Goal: Task Accomplishment & Management: Complete application form

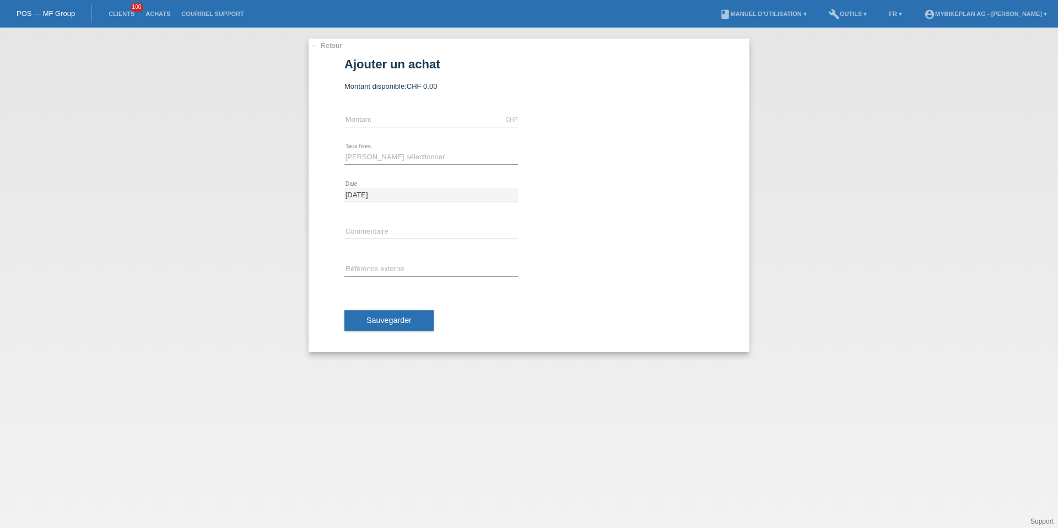
click at [47, 10] on link "POS — MF Group" at bounding box center [46, 13] width 58 height 8
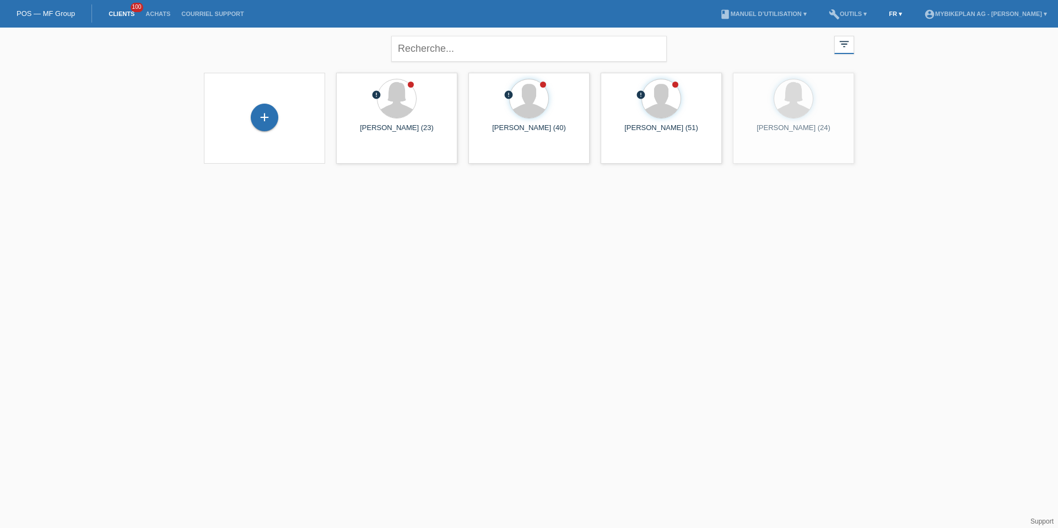
click at [883, 13] on link "FR ▾" at bounding box center [895, 13] width 24 height 7
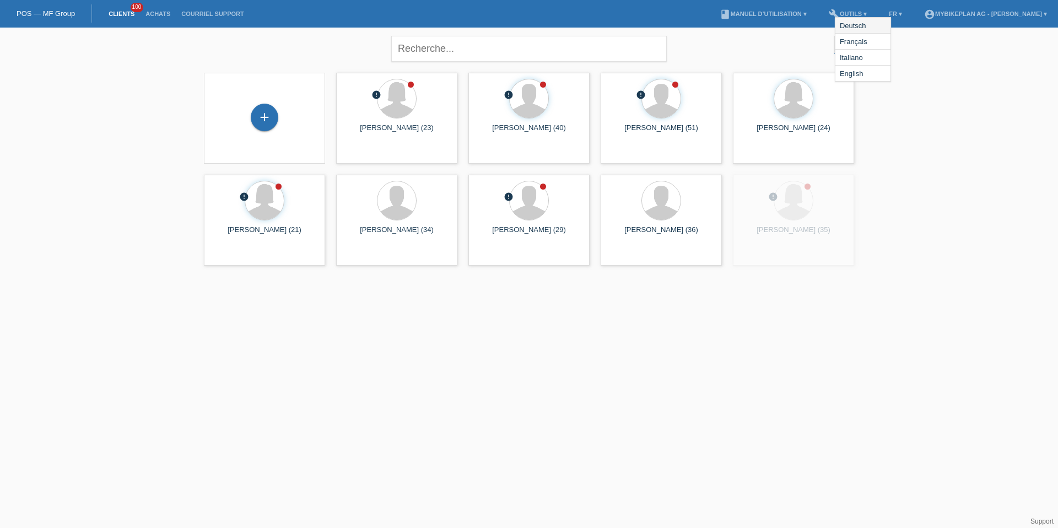
click at [865, 29] on span "Deutsch" at bounding box center [853, 25] width 30 height 13
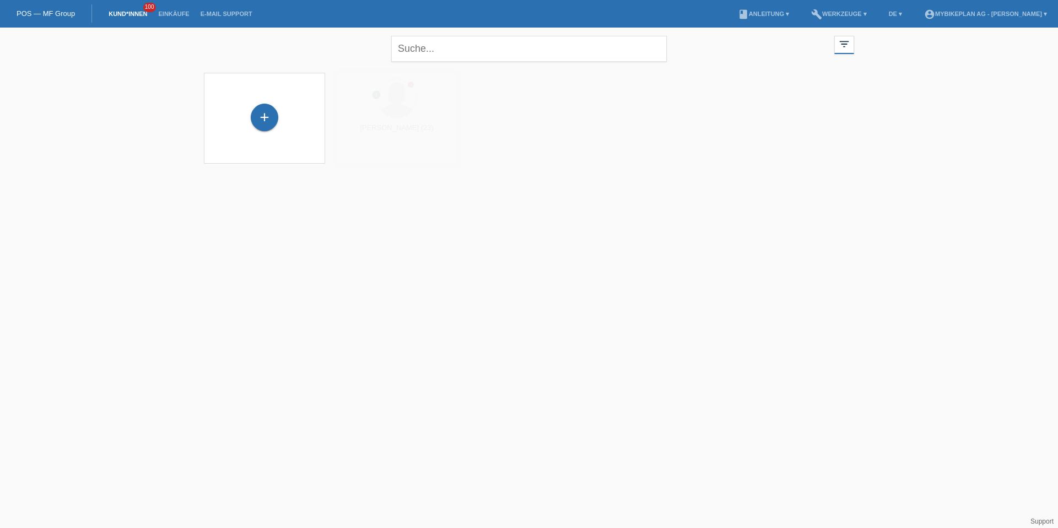
click at [285, 118] on div "+ error Fabienne Wyssbrod (23) launch Anzeigen" at bounding box center [528, 122] width 661 height 110
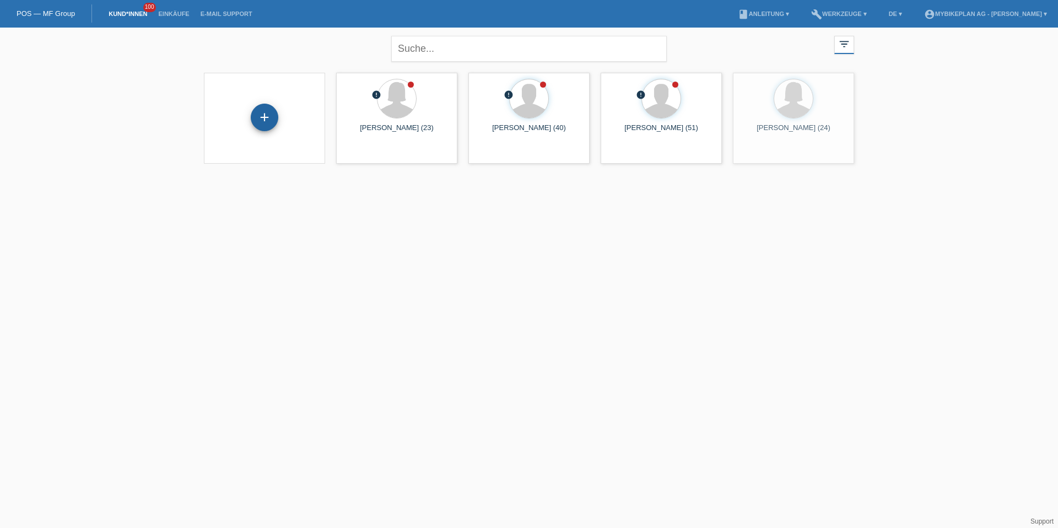
click at [265, 117] on div "+" at bounding box center [265, 118] width 28 height 28
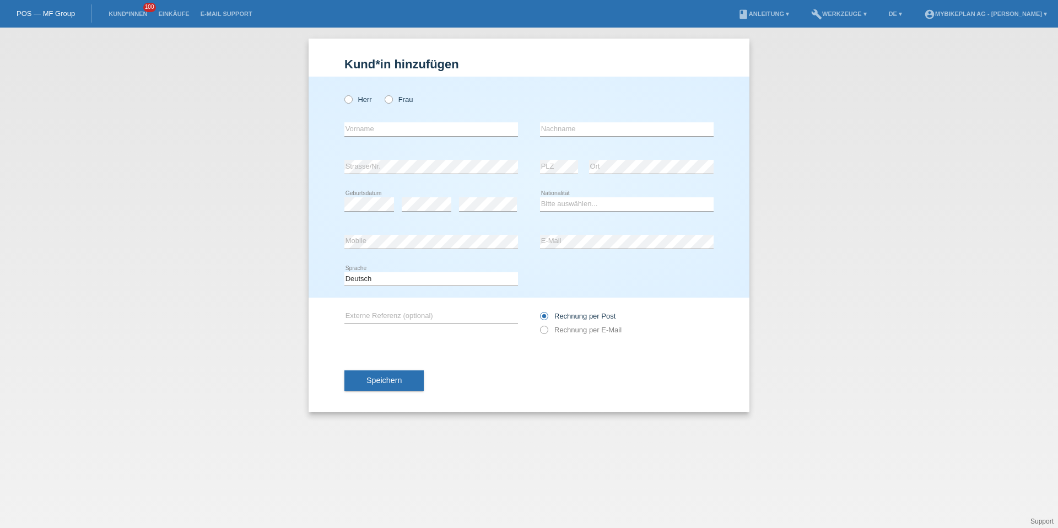
click at [354, 77] on div "Herr Frau" at bounding box center [431, 94] width 174 height 34
click at [354, 100] on label "Herr" at bounding box center [358, 99] width 28 height 8
click at [351, 100] on input "Herr" at bounding box center [347, 98] width 7 height 7
radio input "true"
click at [358, 127] on input "text" at bounding box center [431, 129] width 174 height 14
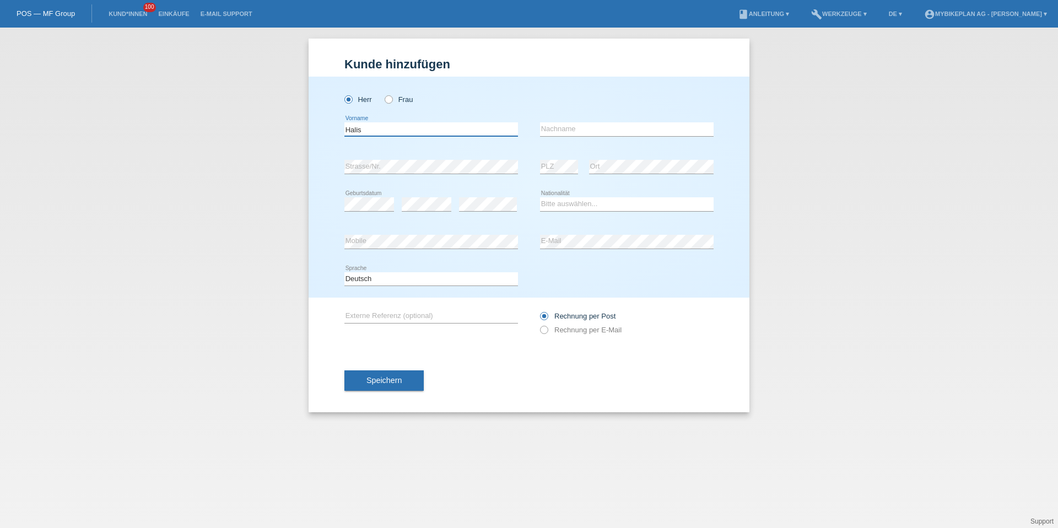
type input "Halis"
type input "Yesilyurt"
select select "DE"
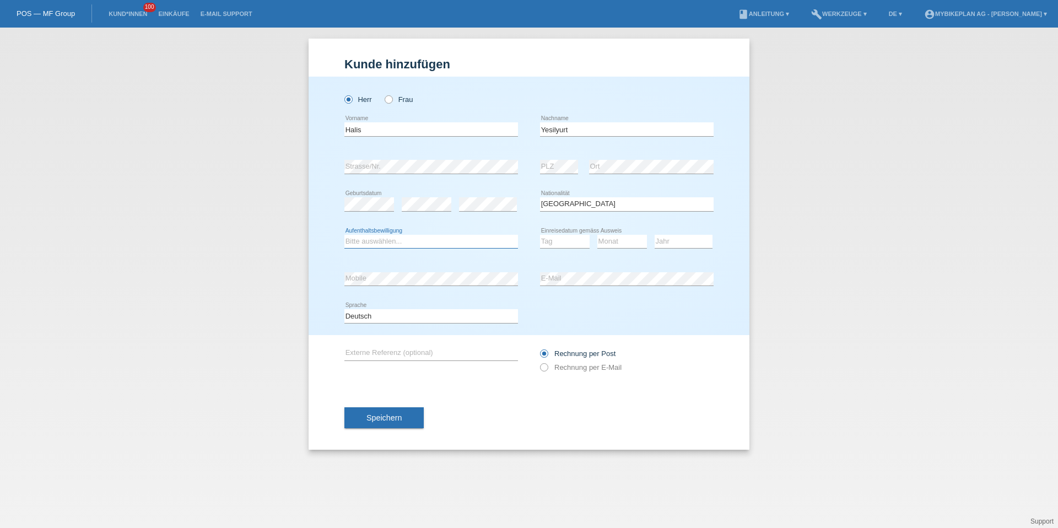
select select "B"
select select "15"
select select "05"
select select "2024"
click at [353, 304] on div "Deutsch Français Italiano English error Sprache" at bounding box center [431, 315] width 174 height 37
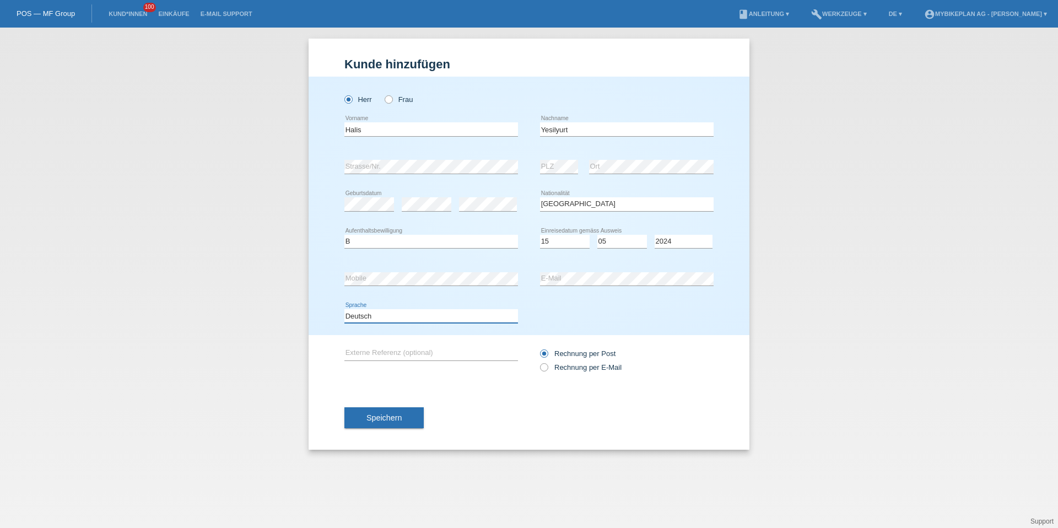
click at [353, 309] on select "Deutsch Français Italiano English" at bounding box center [431, 315] width 174 height 13
click at [572, 365] on label "Rechnung per E-Mail" at bounding box center [581, 367] width 82 height 8
click at [547, 365] on input "Rechnung per E-Mail" at bounding box center [543, 370] width 7 height 14
radio input "true"
click at [415, 404] on div "Speichern" at bounding box center [528, 418] width 369 height 64
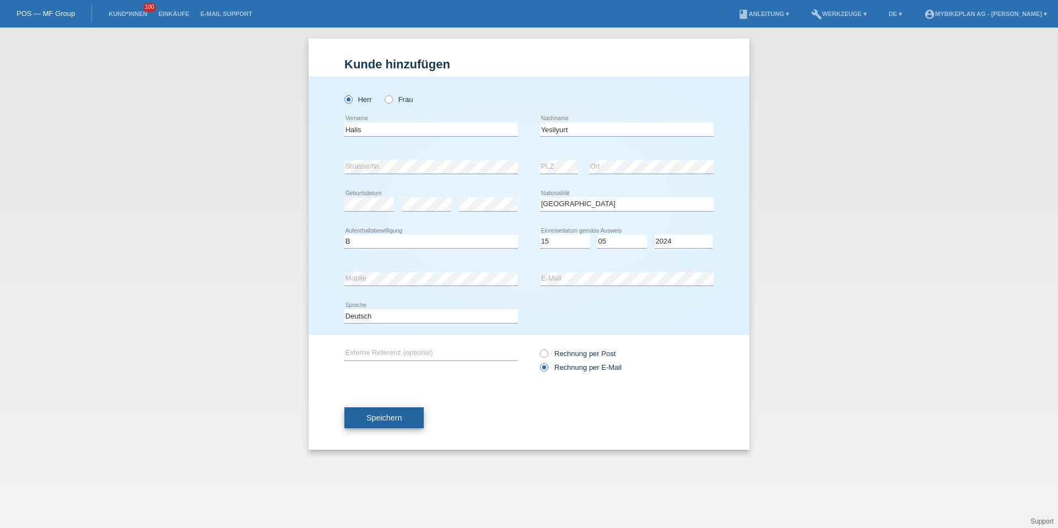
click at [403, 411] on button "Speichern" at bounding box center [383, 417] width 79 height 21
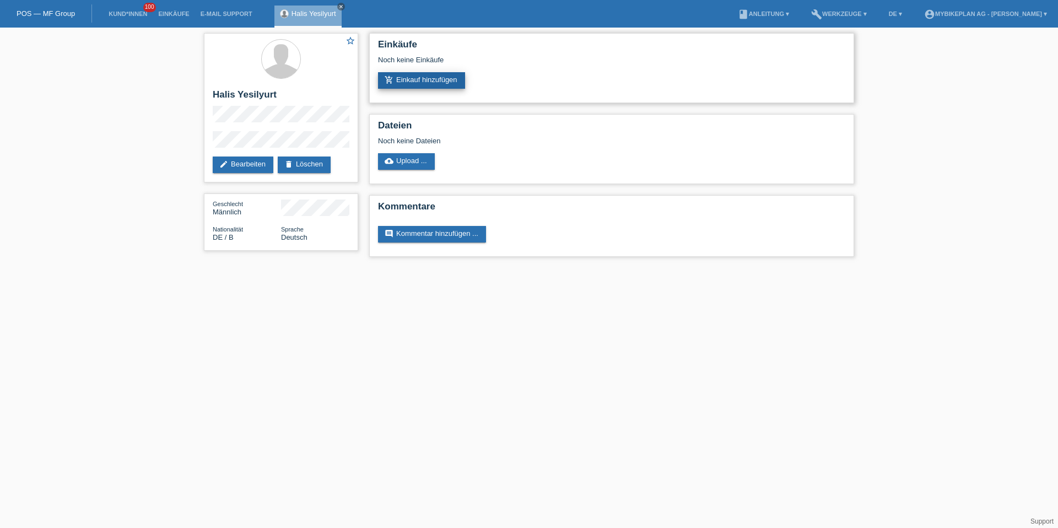
click at [414, 82] on link "add_shopping_cart Einkauf hinzufügen" at bounding box center [421, 80] width 87 height 17
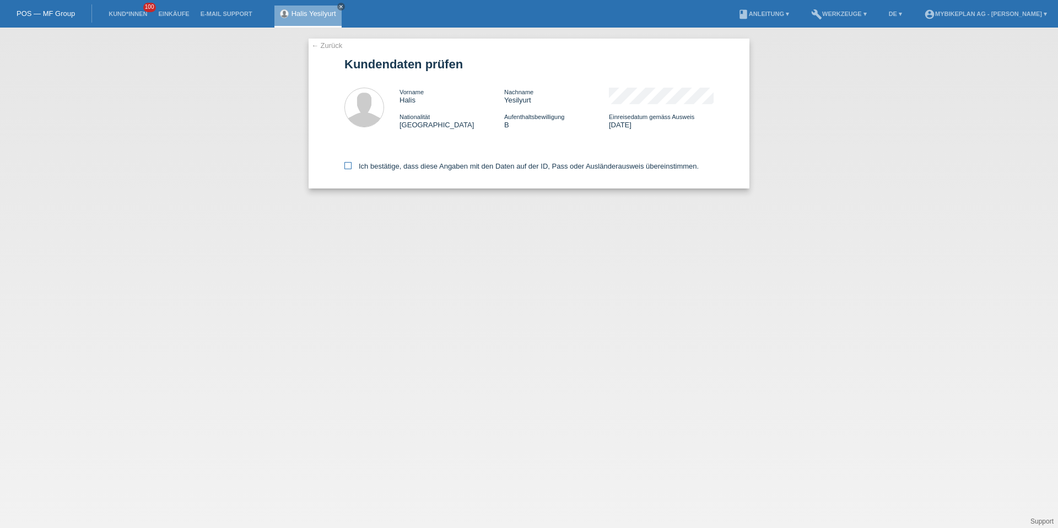
click at [353, 169] on label "Ich bestätige, dass diese Angaben mit den Daten auf der ID, Pass oder Ausländer…" at bounding box center [521, 166] width 354 height 8
click at [351, 169] on input "Ich bestätige, dass diese Angaben mit den Daten auf der ID, Pass oder Ausländer…" at bounding box center [347, 165] width 7 height 7
checkbox input "true"
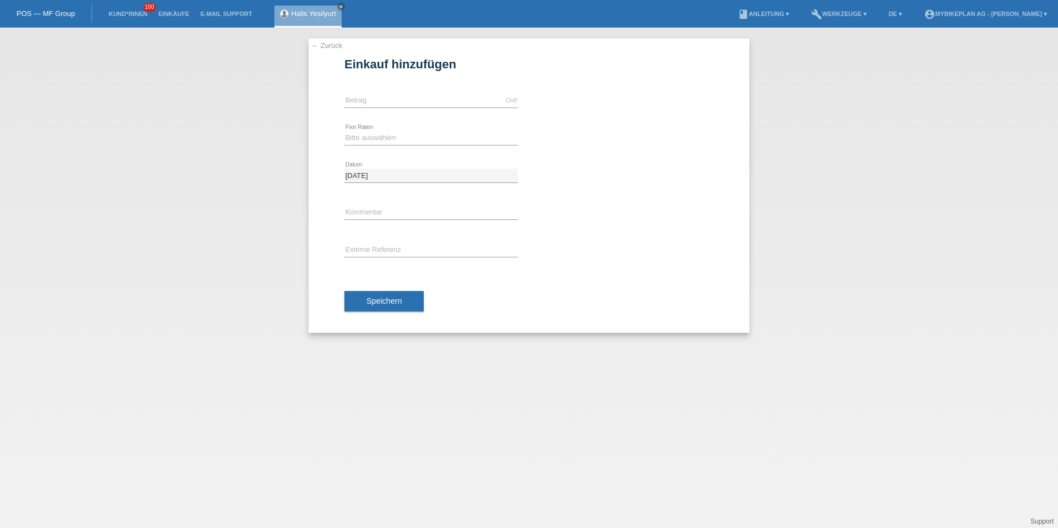
click at [407, 110] on div "CHF error Betrag" at bounding box center [431, 100] width 174 height 37
click at [407, 106] on div "CHF error Betrag" at bounding box center [431, 101] width 174 height 14
type input "5799.00"
click at [385, 139] on select "Bitte auswählen 6 Raten 12 Raten 18 Raten 24 Raten 36 Raten 48 Raten" at bounding box center [431, 137] width 174 height 13
click at [369, 131] on select "Bitte auswählen 6 Raten 12 Raten 18 Raten 24 Raten 36 Raten 48 Raten" at bounding box center [431, 137] width 174 height 13
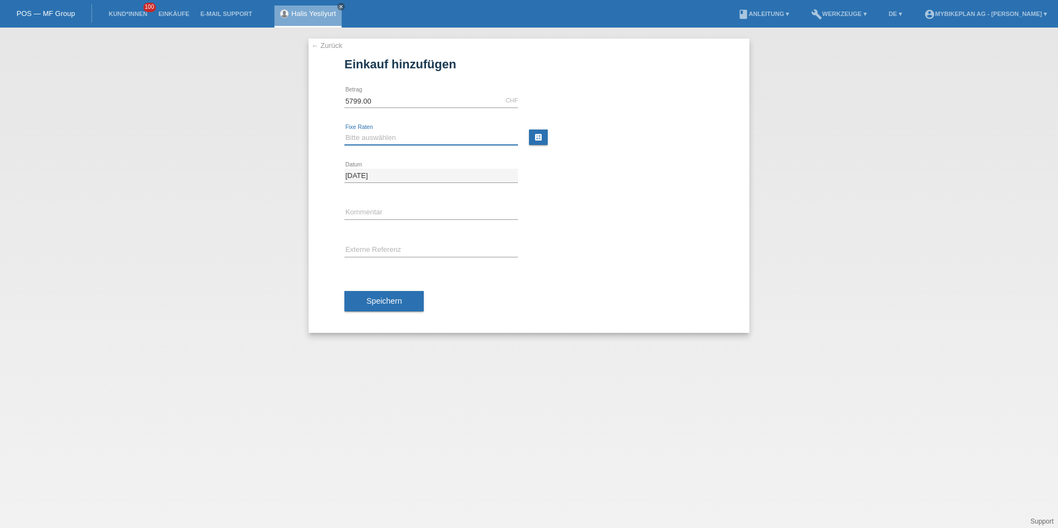
select select "487"
click at [377, 252] on input "text" at bounding box center [431, 250] width 174 height 14
paste input "42974667426"
type input "42974667426"
click at [377, 297] on span "Speichern" at bounding box center [383, 300] width 35 height 9
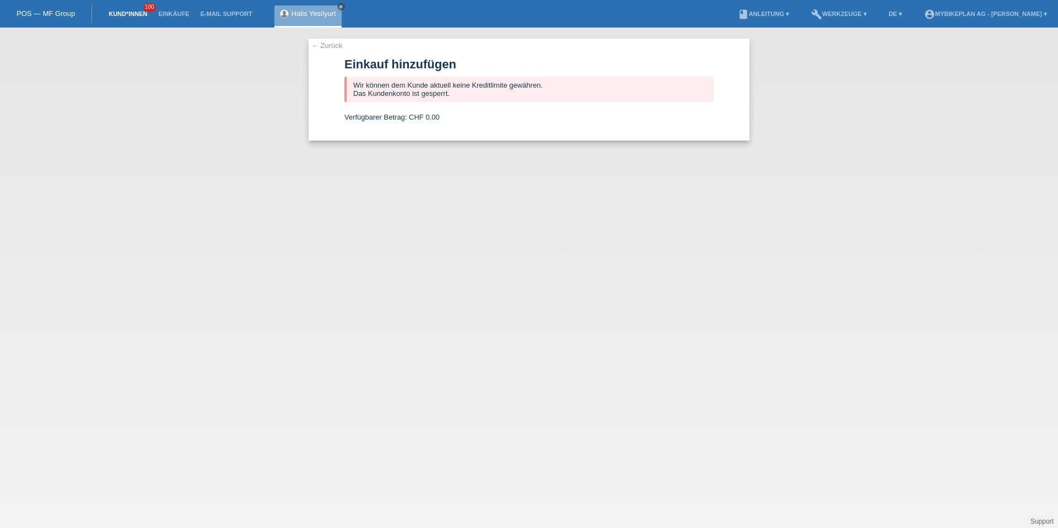
click at [122, 11] on link "Kund*innen" at bounding box center [128, 13] width 50 height 7
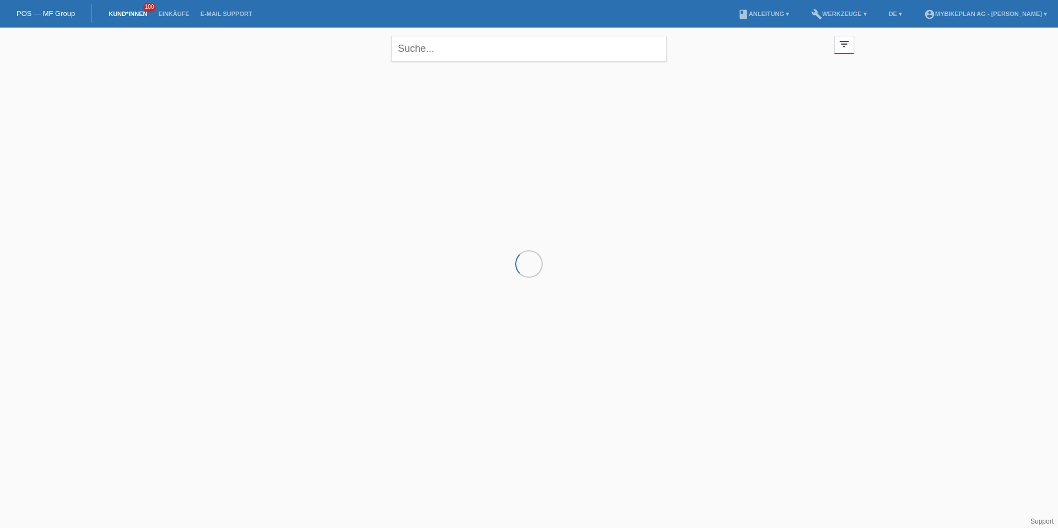
click at [272, 115] on div at bounding box center [528, 122] width 661 height 110
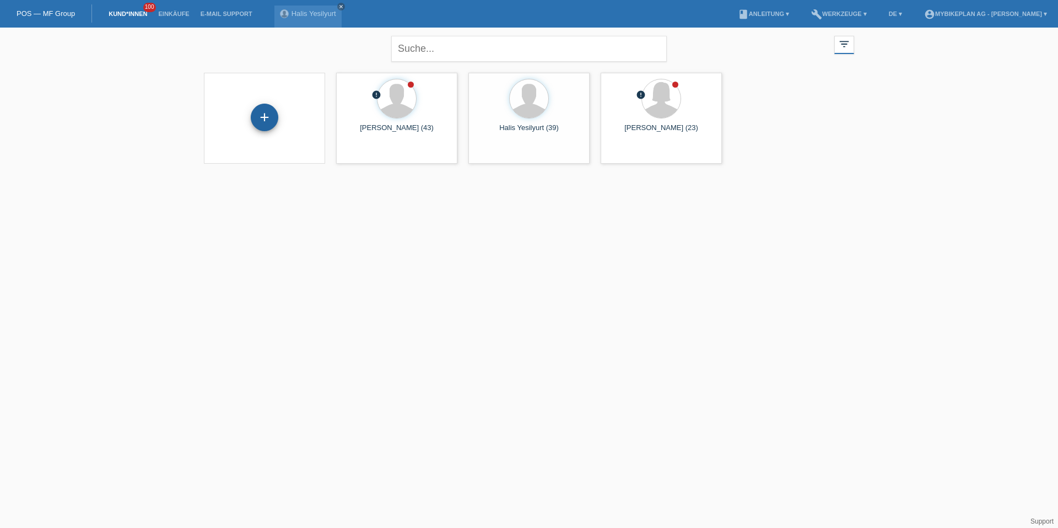
click at [272, 115] on div "+" at bounding box center [265, 118] width 28 height 28
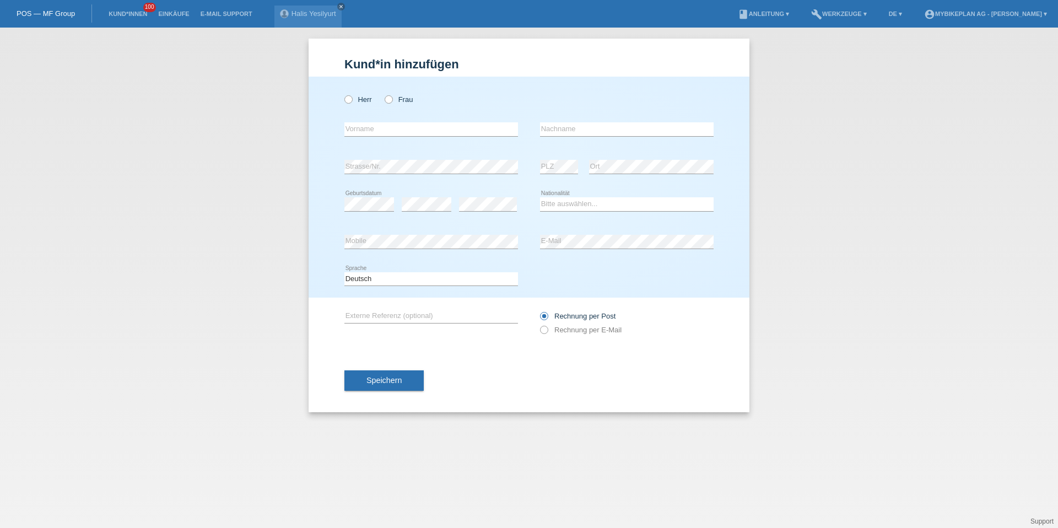
click at [355, 91] on div "Herr Frau" at bounding box center [431, 99] width 174 height 23
click at [343, 94] on icon at bounding box center [343, 94] width 0 height 0
click at [348, 100] on input "Herr" at bounding box center [347, 98] width 7 height 7
radio input "true"
click at [361, 124] on input "text" at bounding box center [431, 129] width 174 height 14
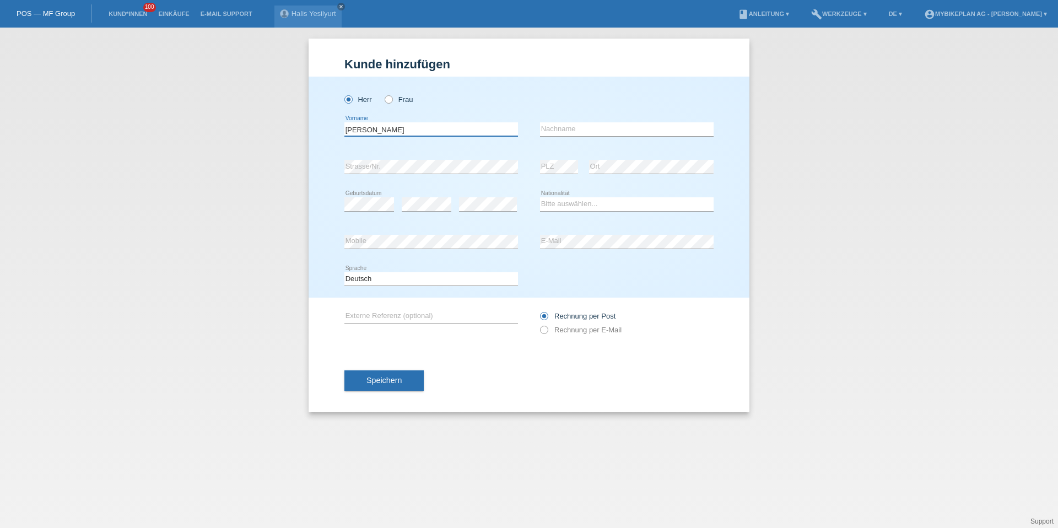
type input "Samael Daniel"
type input "Imhof"
select select "CH"
click at [572, 331] on label "Rechnung per E-Mail" at bounding box center [581, 330] width 82 height 8
click at [547, 331] on input "Rechnung per E-Mail" at bounding box center [543, 333] width 7 height 14
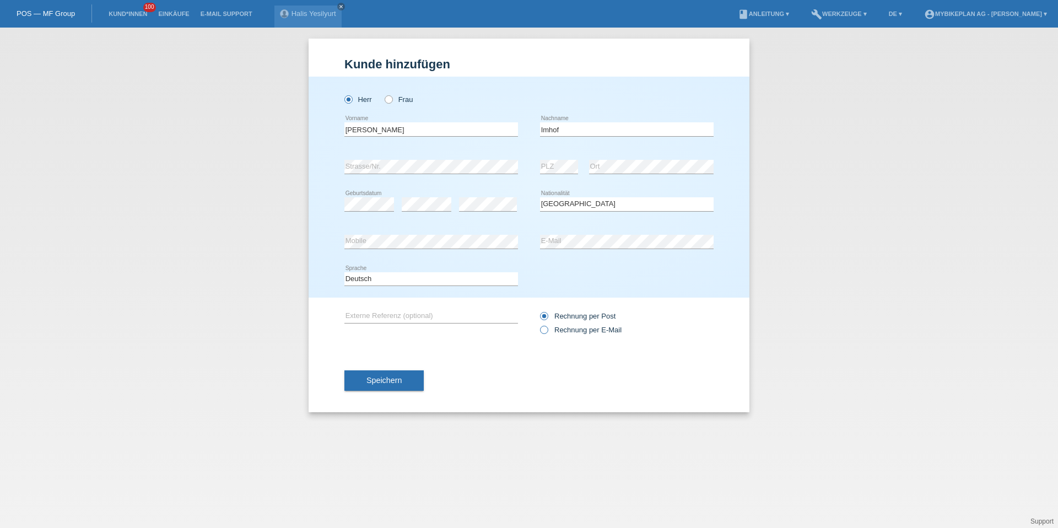
radio input "true"
click at [394, 380] on span "Speichern" at bounding box center [383, 380] width 35 height 9
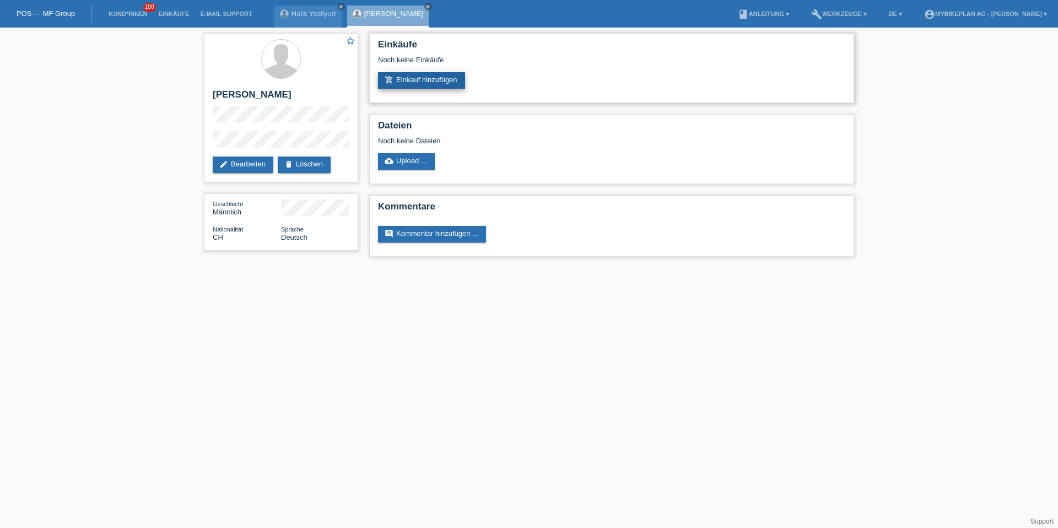
click at [407, 79] on link "add_shopping_cart Einkauf hinzufügen" at bounding box center [421, 80] width 87 height 17
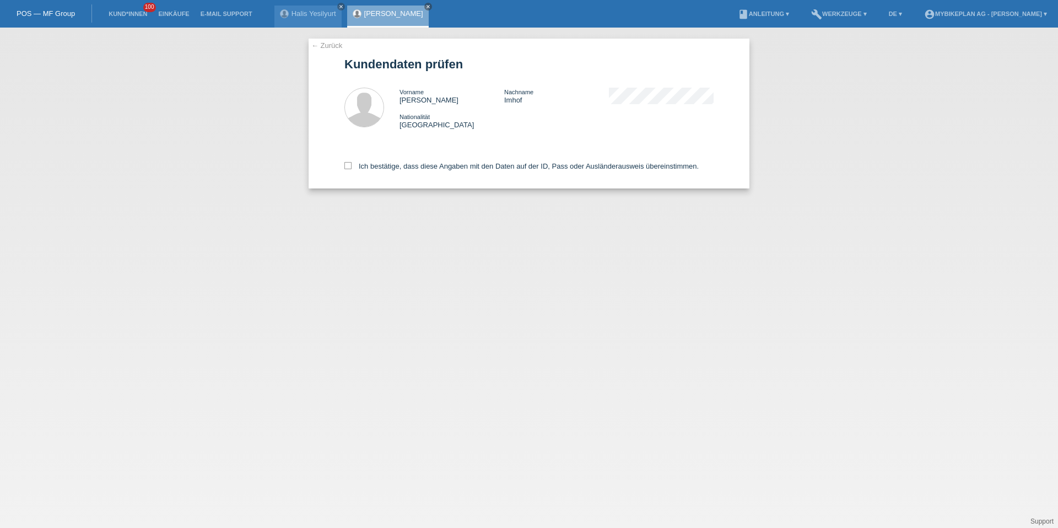
click at [408, 170] on div "Ich bestätige, dass diese Angaben mit den Daten auf der ID, Pass oder Ausländer…" at bounding box center [528, 164] width 369 height 48
click at [409, 166] on label "Ich bestätige, dass diese Angaben mit den Daten auf der ID, Pass oder Ausländer…" at bounding box center [521, 166] width 354 height 8
click at [351, 166] on input "Ich bestätige, dass diese Angaben mit den Daten auf der ID, Pass oder Ausländer…" at bounding box center [347, 165] width 7 height 7
checkbox input "true"
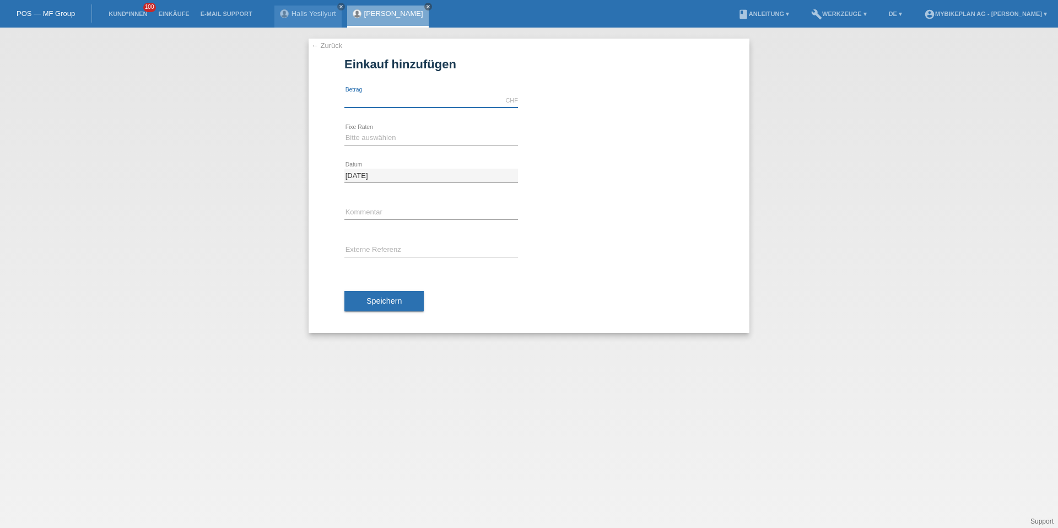
click at [391, 96] on input "text" at bounding box center [431, 101] width 174 height 14
type input "5999.00"
click at [364, 136] on select "Bitte auswählen 6 Raten 12 Raten 18 Raten 24 Raten 36 Raten 48 Raten" at bounding box center [431, 137] width 174 height 13
select select "488"
click at [376, 251] on input "text" at bounding box center [431, 250] width 174 height 14
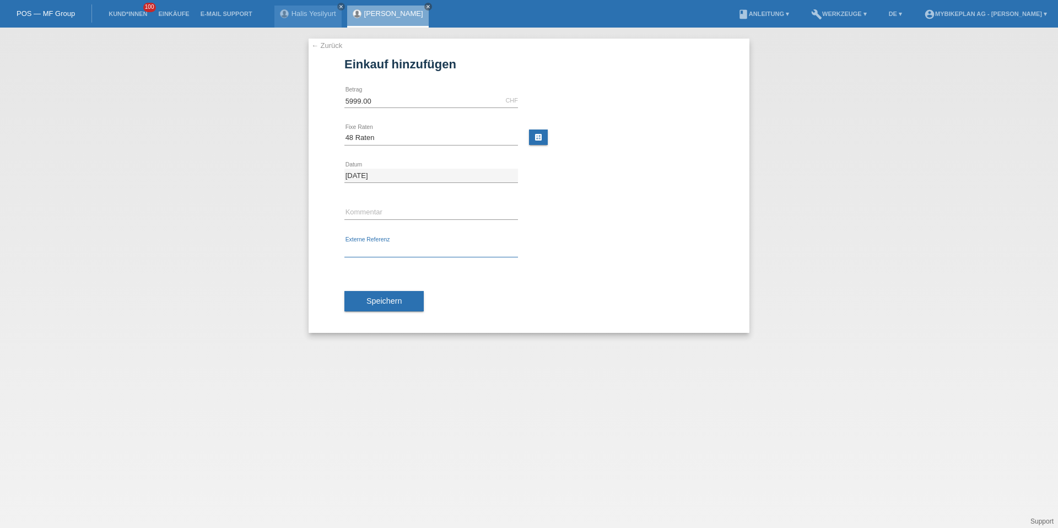
paste input "42982027137"
type input "42982027137"
click at [377, 299] on span "Speichern" at bounding box center [383, 300] width 35 height 9
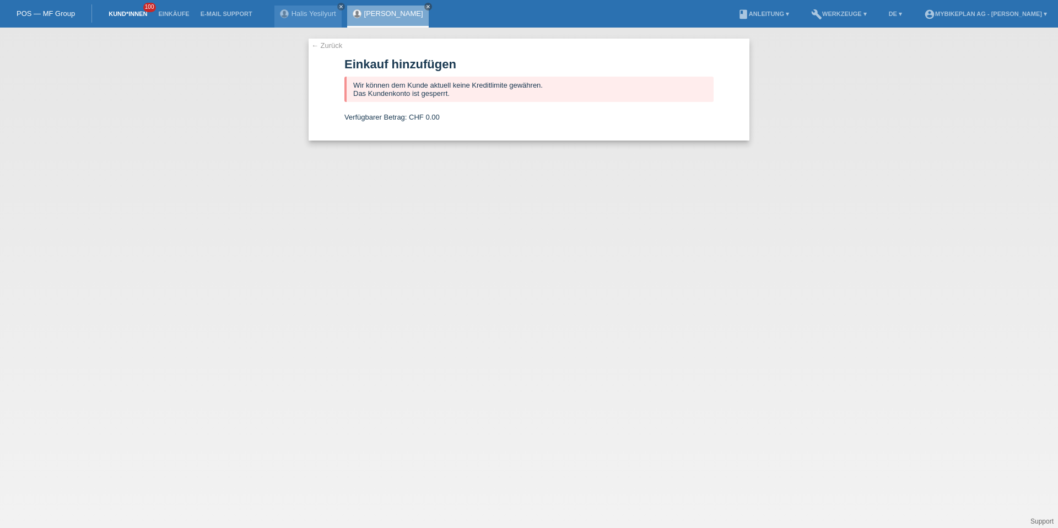
click at [144, 7] on span "100" at bounding box center [149, 7] width 13 height 9
click at [124, 13] on link "Kund*innen" at bounding box center [128, 13] width 50 height 7
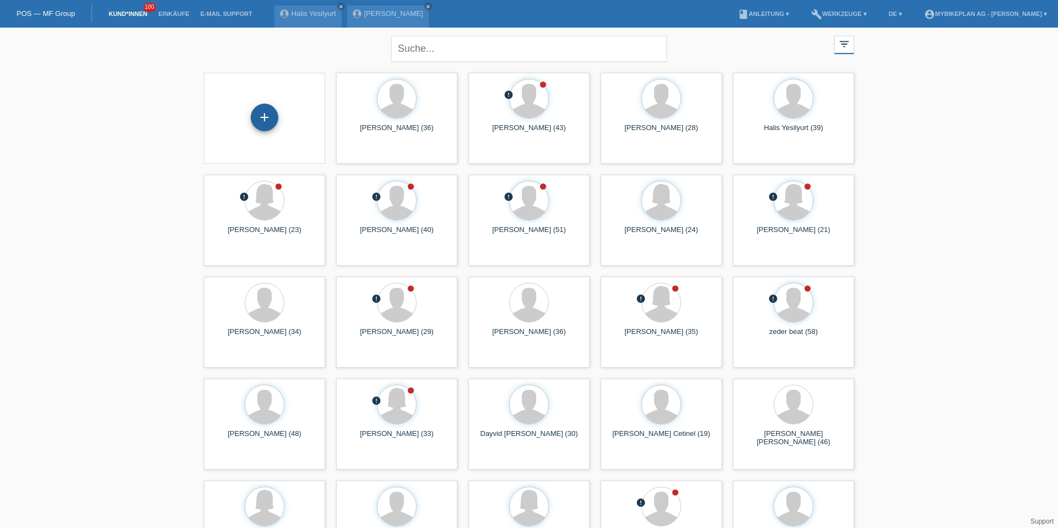
click at [272, 118] on div "+" at bounding box center [265, 118] width 28 height 28
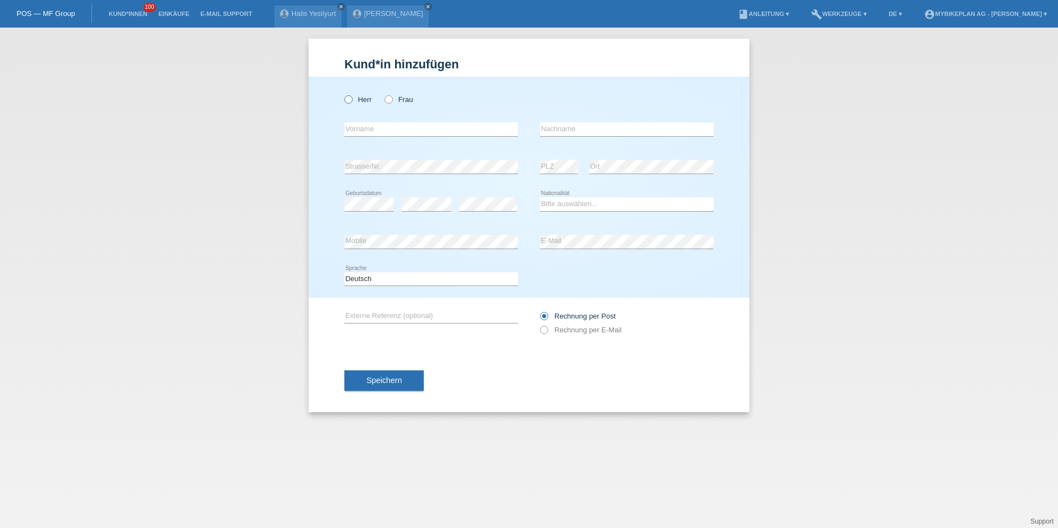
click at [354, 98] on label "Herr" at bounding box center [358, 99] width 28 height 8
click at [351, 98] on input "Herr" at bounding box center [347, 98] width 7 height 7
radio input "true"
click at [359, 127] on input "text" at bounding box center [431, 129] width 174 height 14
type input "Kenan"
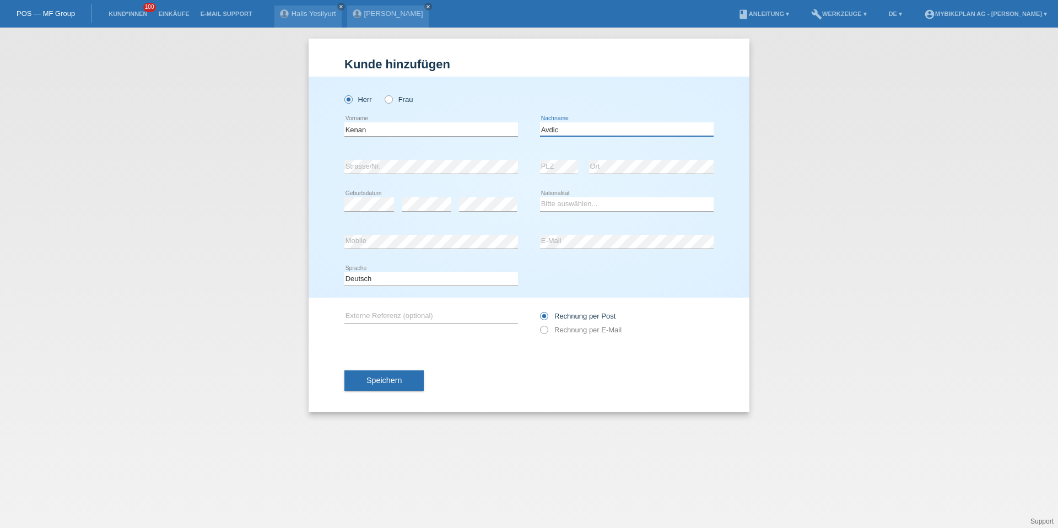
type input "Avdic"
select select "CH"
click at [422, 290] on div "Deutsch Français Italiano English error Sprache" at bounding box center [431, 279] width 174 height 37
click at [421, 284] on select "Deutsch Français Italiano English" at bounding box center [431, 278] width 174 height 13
click at [549, 331] on label "Rechnung per E-Mail" at bounding box center [581, 330] width 82 height 8
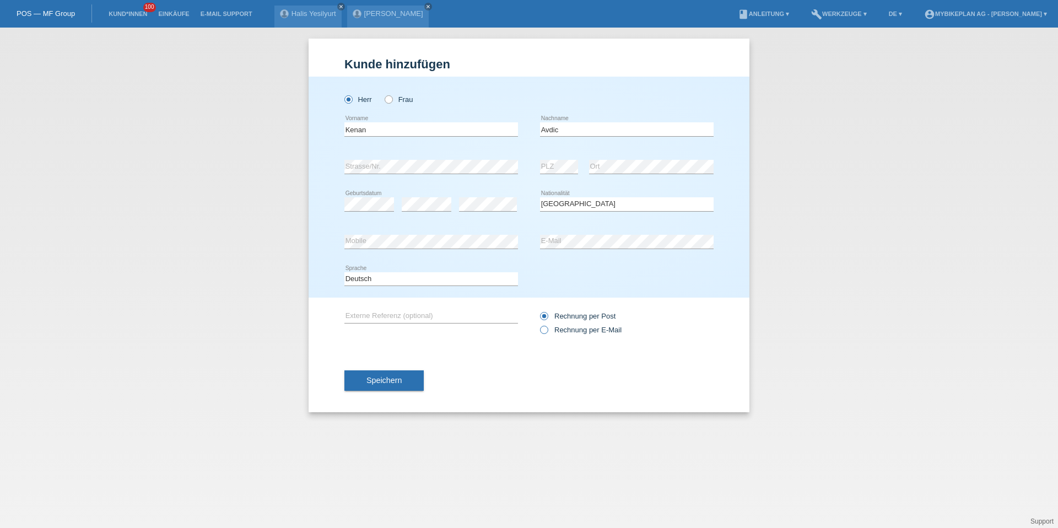
click at [547, 331] on input "Rechnung per E-Mail" at bounding box center [543, 333] width 7 height 14
radio input "true"
click at [403, 375] on button "Speichern" at bounding box center [383, 380] width 79 height 21
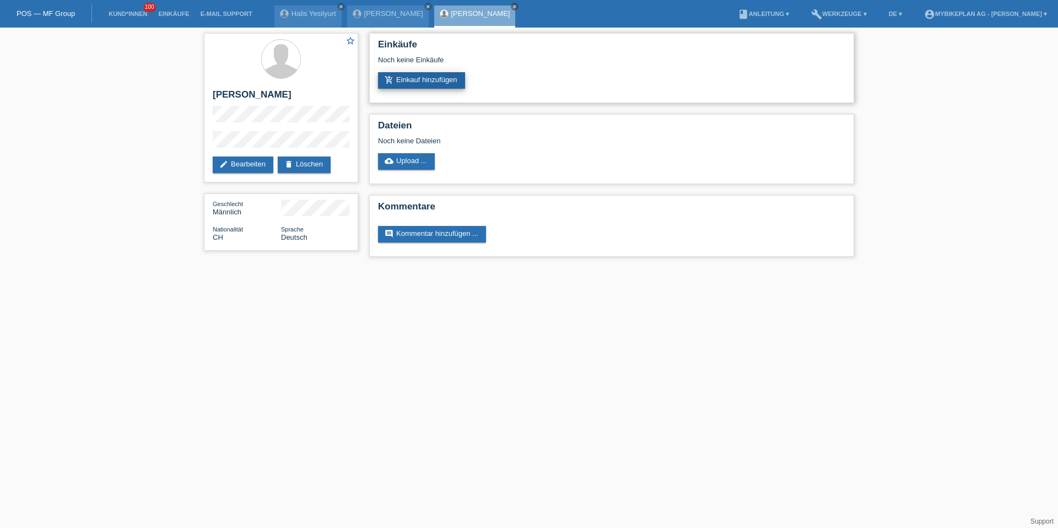
click at [415, 72] on link "add_shopping_cart Einkauf hinzufügen" at bounding box center [421, 80] width 87 height 17
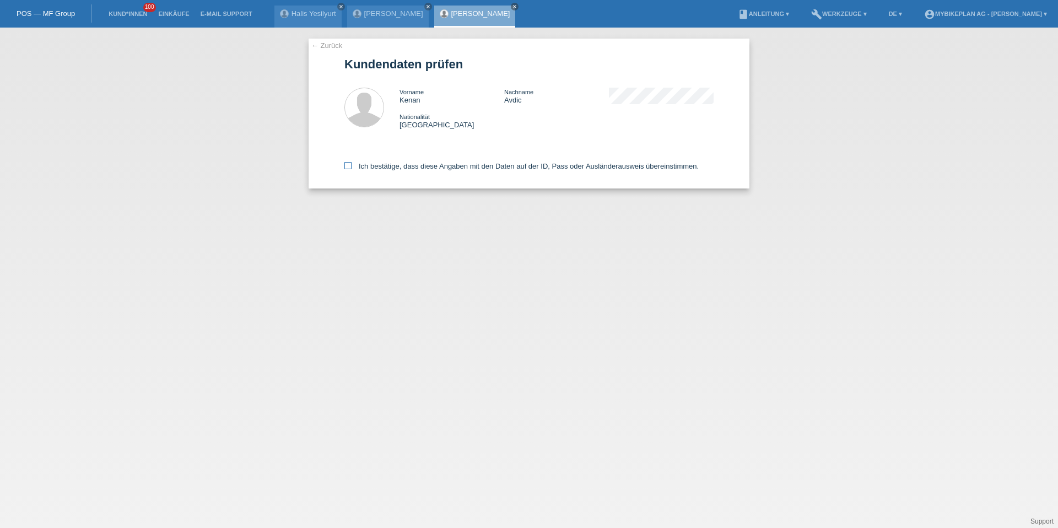
click at [446, 165] on label "Ich bestätige, dass diese Angaben mit den Daten auf der ID, Pass oder Ausländer…" at bounding box center [521, 166] width 354 height 8
click at [351, 165] on input "Ich bestätige, dass diese Angaben mit den Daten auf der ID, Pass oder Ausländer…" at bounding box center [347, 165] width 7 height 7
checkbox input "true"
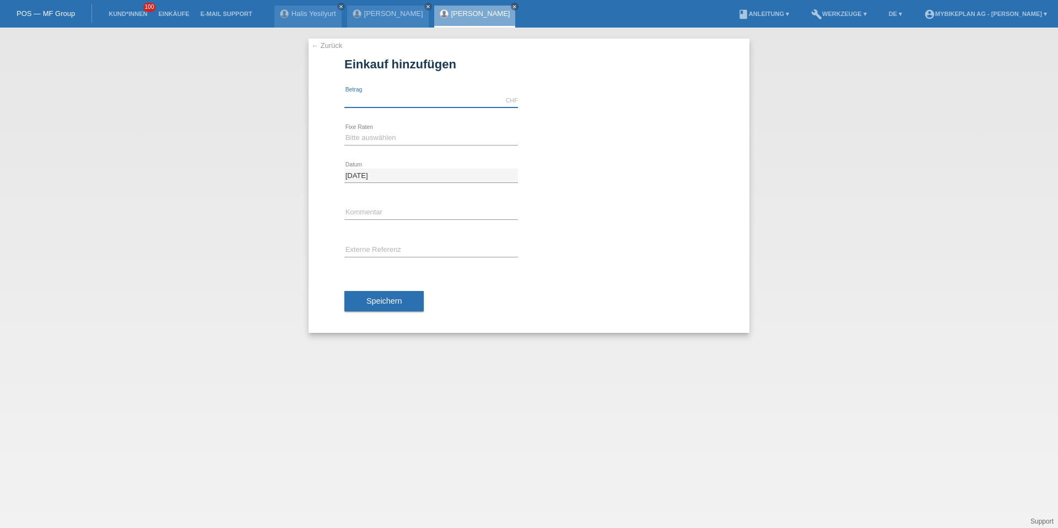
click at [414, 102] on input "text" at bounding box center [431, 101] width 174 height 14
type input "15000.00"
click at [399, 140] on select "Bitte auswählen 6 Raten 12 Raten 18 Raten 24 Raten 36 Raten 48 Raten" at bounding box center [431, 137] width 174 height 13
select select "488"
click at [383, 295] on button "Speichern" at bounding box center [383, 301] width 79 height 21
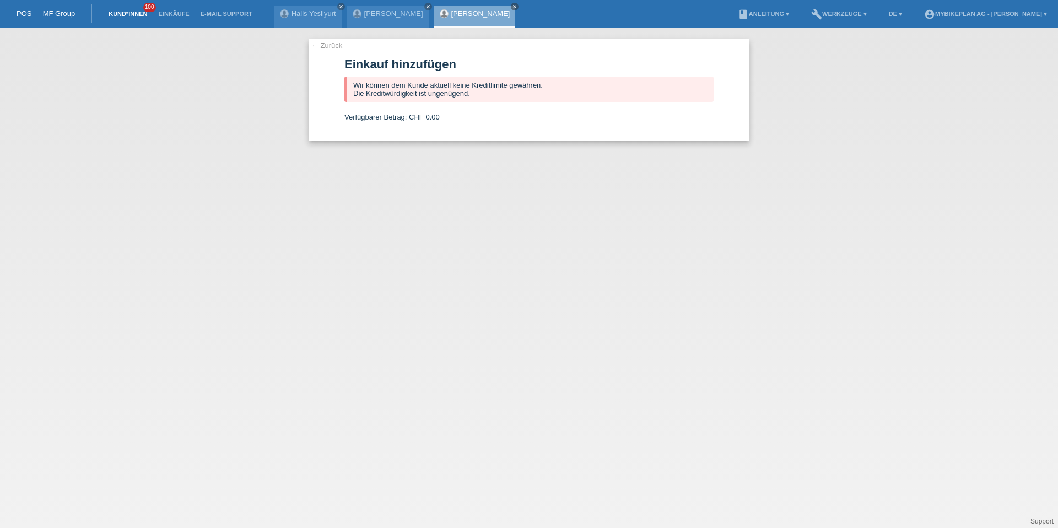
click at [143, 10] on link "Kund*innen" at bounding box center [128, 13] width 50 height 7
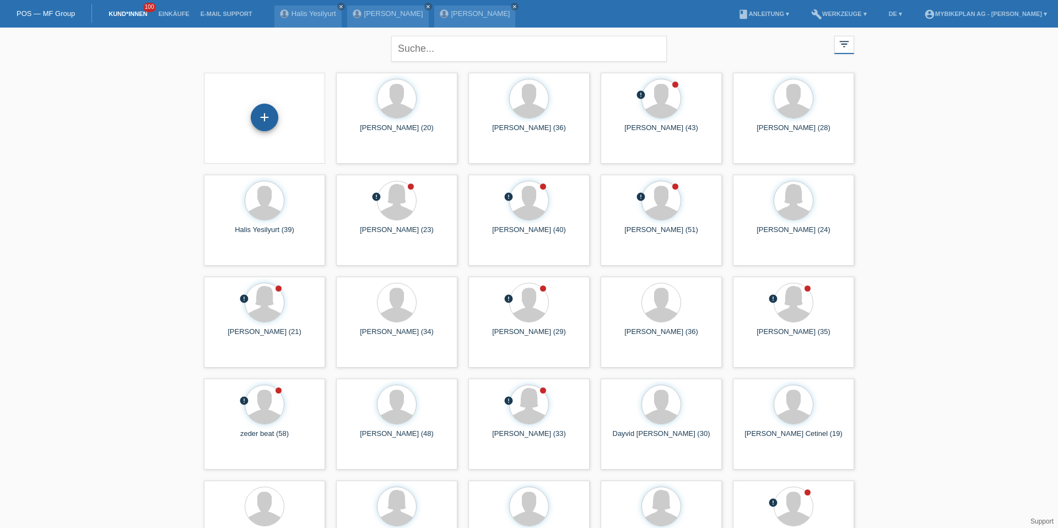
click at [270, 118] on div "+" at bounding box center [265, 118] width 28 height 28
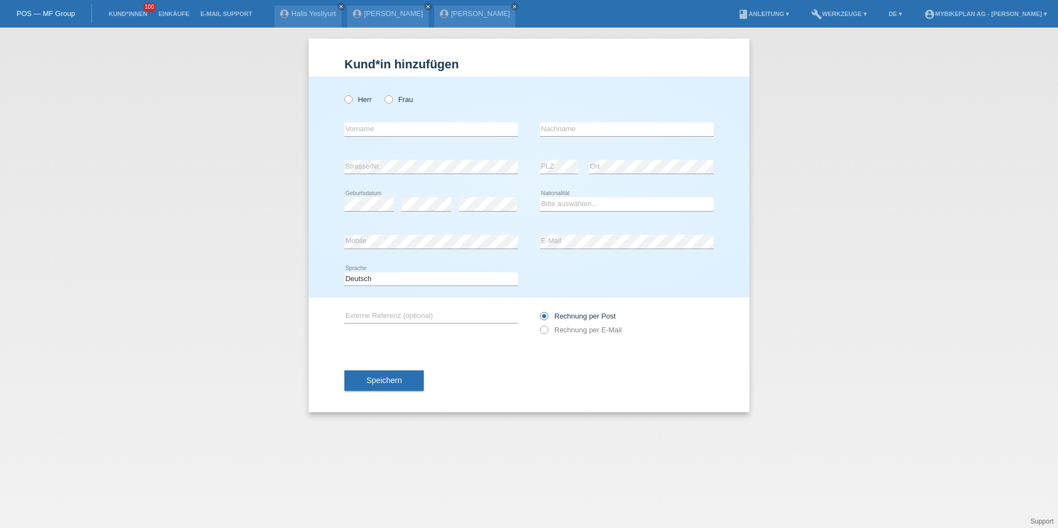
click at [352, 110] on div "Herr Frau" at bounding box center [431, 99] width 174 height 23
click at [352, 107] on div "Herr Frau" at bounding box center [431, 99] width 174 height 23
click at [352, 105] on div "Herr Frau" at bounding box center [431, 99] width 174 height 23
click at [343, 94] on icon at bounding box center [343, 94] width 0 height 0
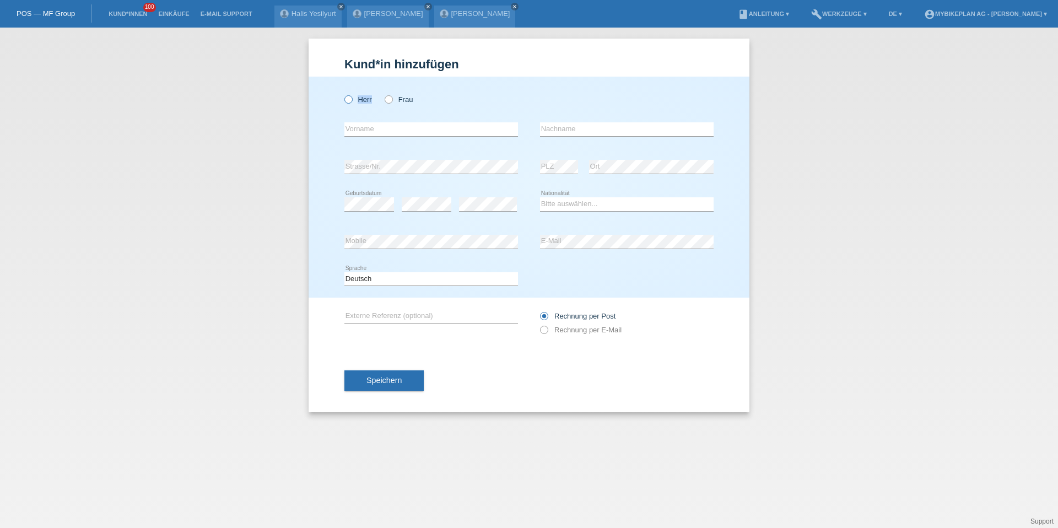
click at [351, 98] on input "Herr" at bounding box center [347, 98] width 7 height 7
radio input "true"
click at [381, 131] on input "text" at bounding box center [431, 129] width 174 height 14
paste input "Fuat Zeyrek"
click at [369, 131] on input "Fuat Zeyrek" at bounding box center [431, 129] width 174 height 14
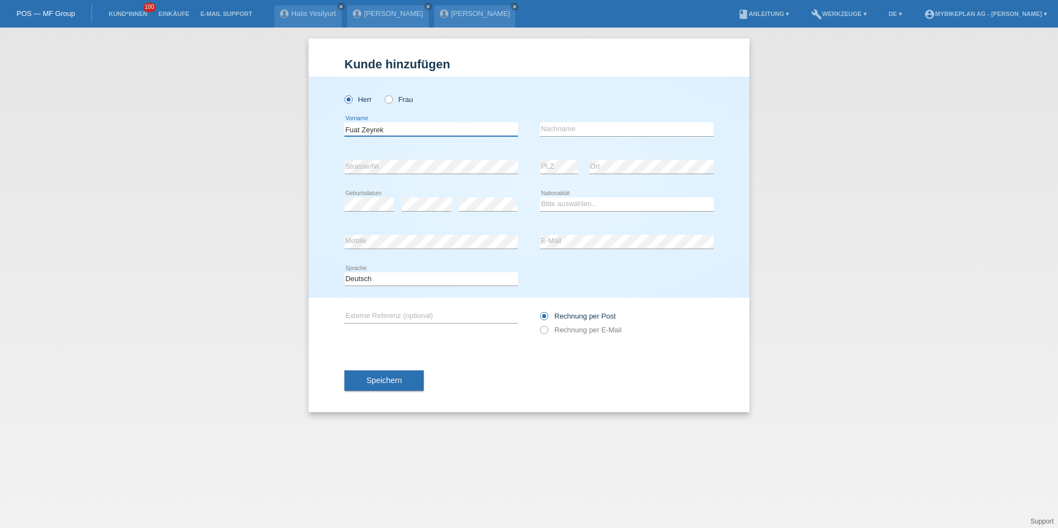
click at [369, 131] on input "Fuat Zeyrek" at bounding box center [431, 129] width 174 height 14
type input "Fuat"
paste input "Zeyrek"
type input "Zeyrek"
select select "CH"
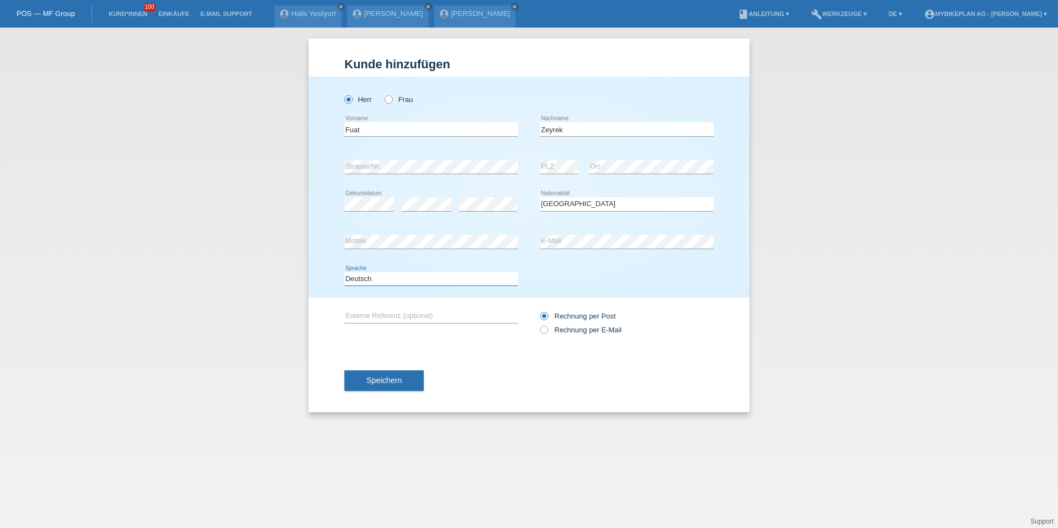
click at [409, 279] on select "Deutsch Français Italiano English" at bounding box center [431, 278] width 174 height 13
click at [599, 339] on div "Rechnung per Post Rechnung per E-Mail" at bounding box center [627, 322] width 174 height 51
click at [595, 326] on label "Rechnung per E-Mail" at bounding box center [581, 330] width 82 height 8
click at [547, 326] on input "Rechnung per E-Mail" at bounding box center [543, 333] width 7 height 14
radio input "true"
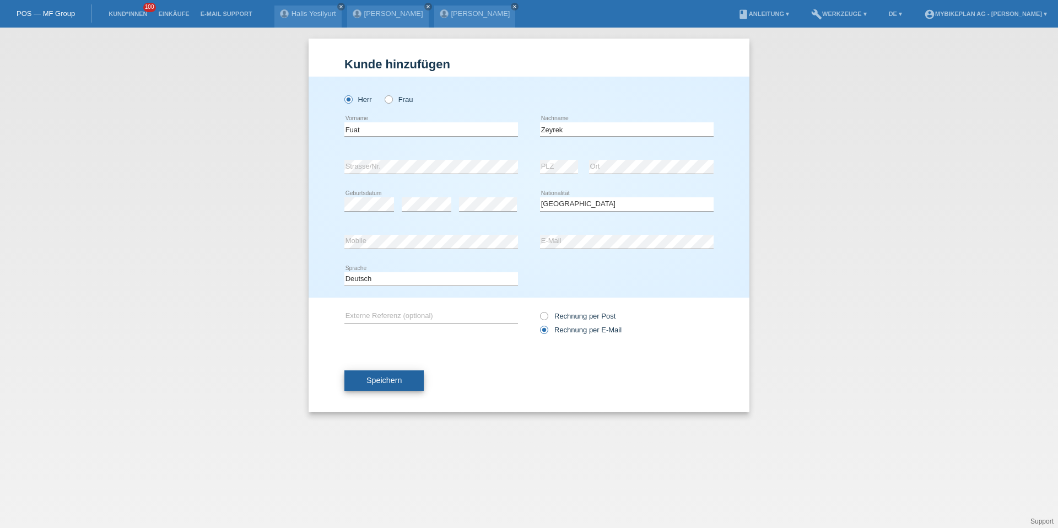
click at [369, 382] on span "Speichern" at bounding box center [383, 380] width 35 height 9
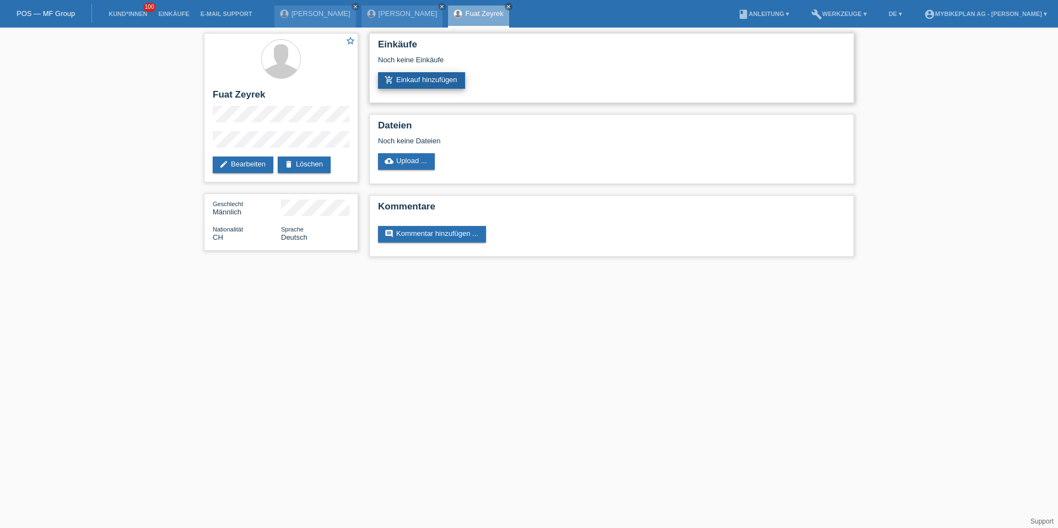
click at [426, 85] on link "add_shopping_cart Einkauf hinzufügen" at bounding box center [421, 80] width 87 height 17
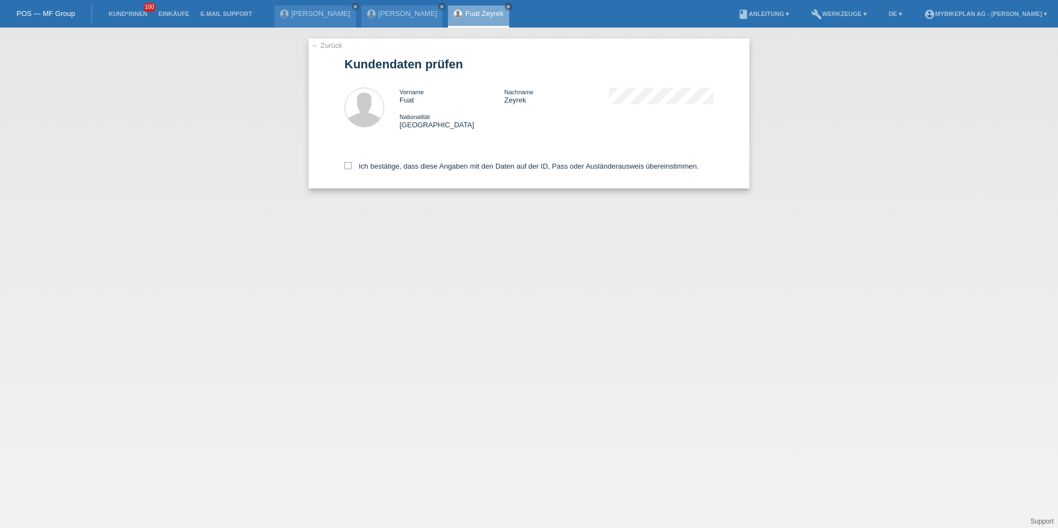
click at [421, 172] on div "Ich bestätige, dass diese Angaben mit den Daten auf der ID, Pass oder Ausländer…" at bounding box center [528, 164] width 369 height 48
click at [422, 164] on label "Ich bestätige, dass diese Angaben mit den Daten auf der ID, Pass oder Ausländer…" at bounding box center [521, 166] width 354 height 8
click at [351, 164] on input "Ich bestätige, dass diese Angaben mit den Daten auf der ID, Pass oder Ausländer…" at bounding box center [347, 165] width 7 height 7
checkbox input "true"
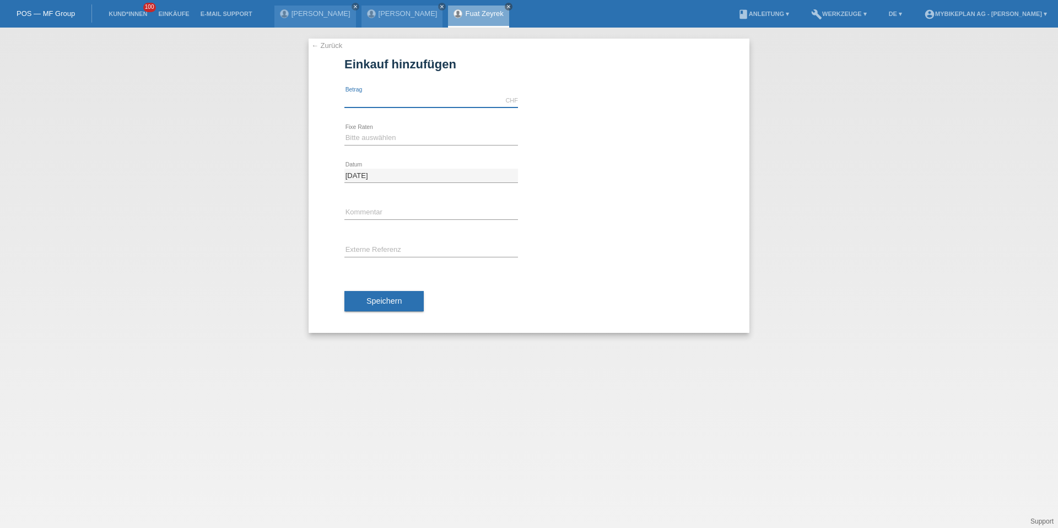
click at [421, 99] on input "text" at bounding box center [431, 101] width 174 height 14
type input "15000.00"
click at [390, 140] on select "Bitte auswählen 6 Raten 12 Raten 18 Raten 24 Raten 36 Raten 48 Raten" at bounding box center [431, 137] width 174 height 13
select select "488"
click at [378, 279] on div "Speichern" at bounding box center [528, 301] width 369 height 64
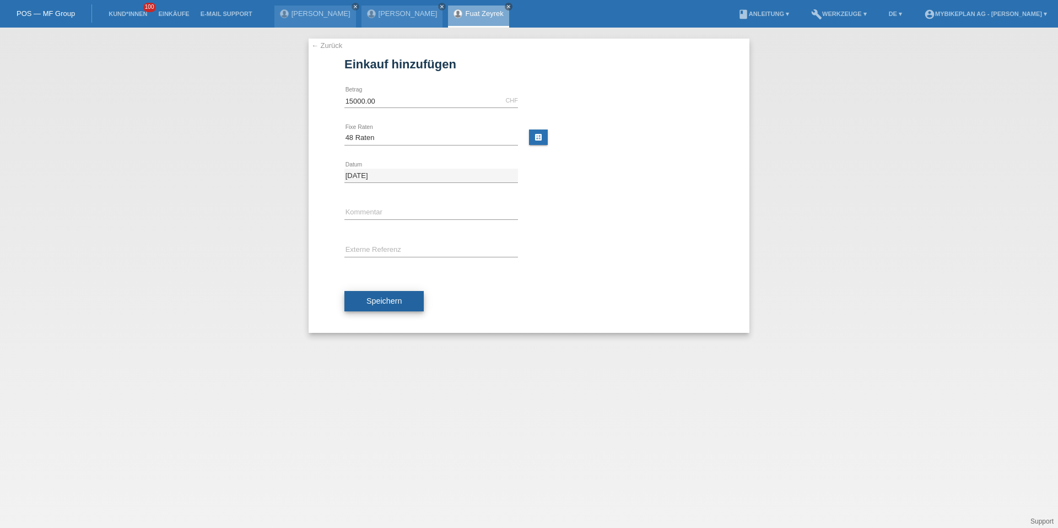
click at [378, 300] on span "Speichern" at bounding box center [383, 300] width 35 height 9
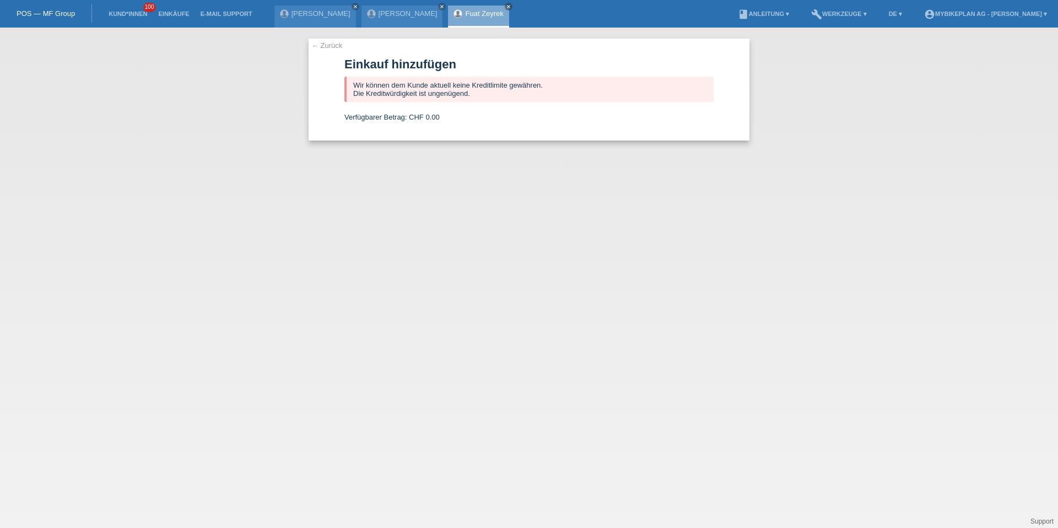
click at [117, 11] on link "Kund*innen" at bounding box center [128, 13] width 50 height 7
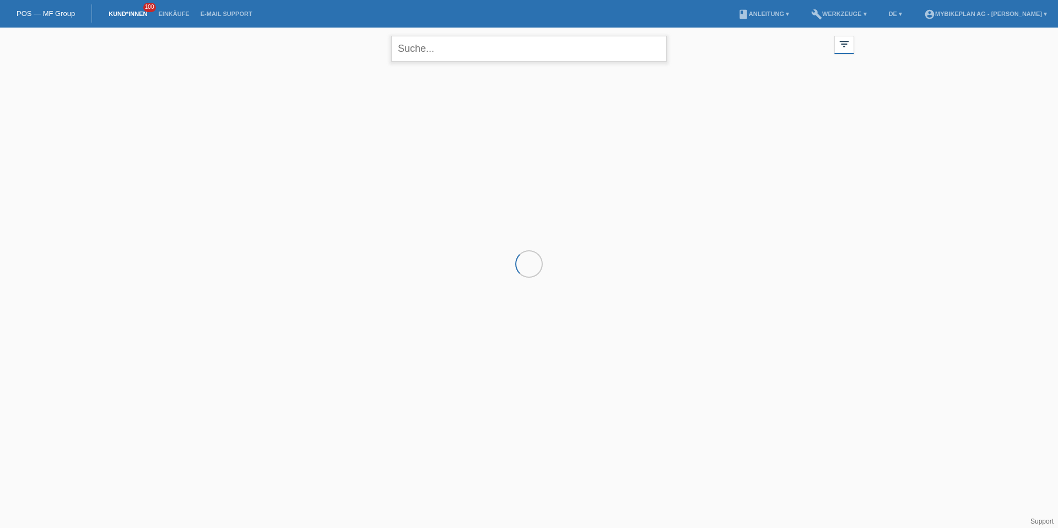
click at [447, 37] on input "text" at bounding box center [528, 49] width 275 height 26
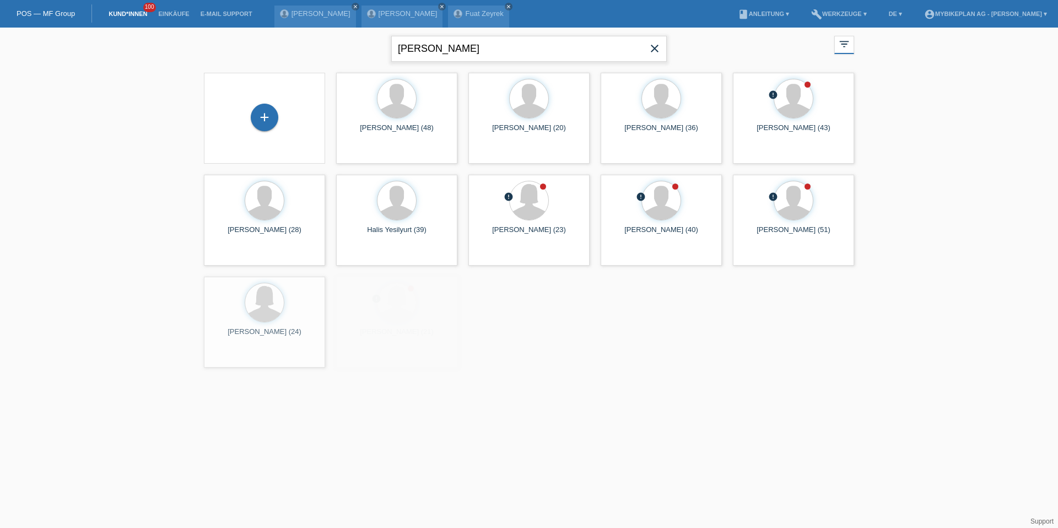
type input "[PERSON_NAME]"
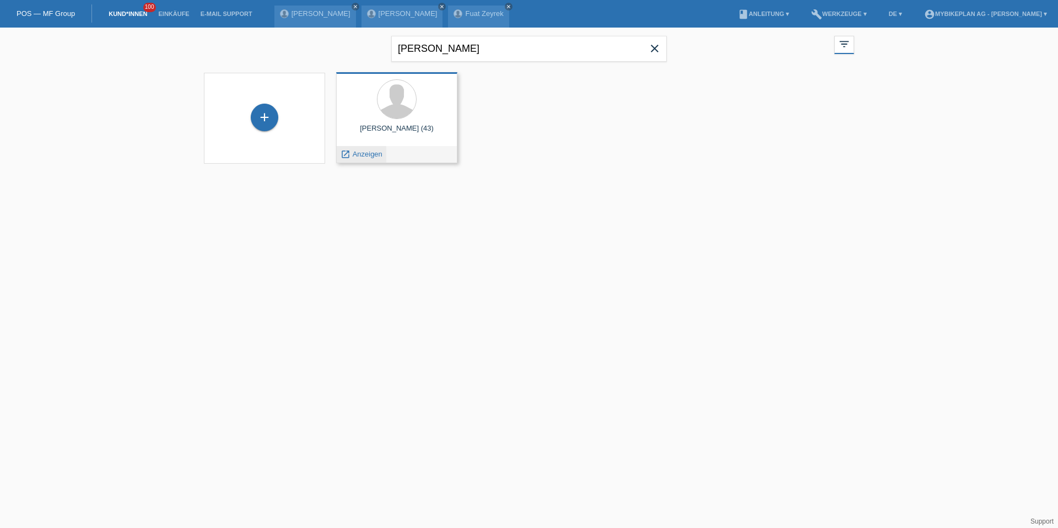
click at [362, 154] on span "Anzeigen" at bounding box center [368, 154] width 30 height 8
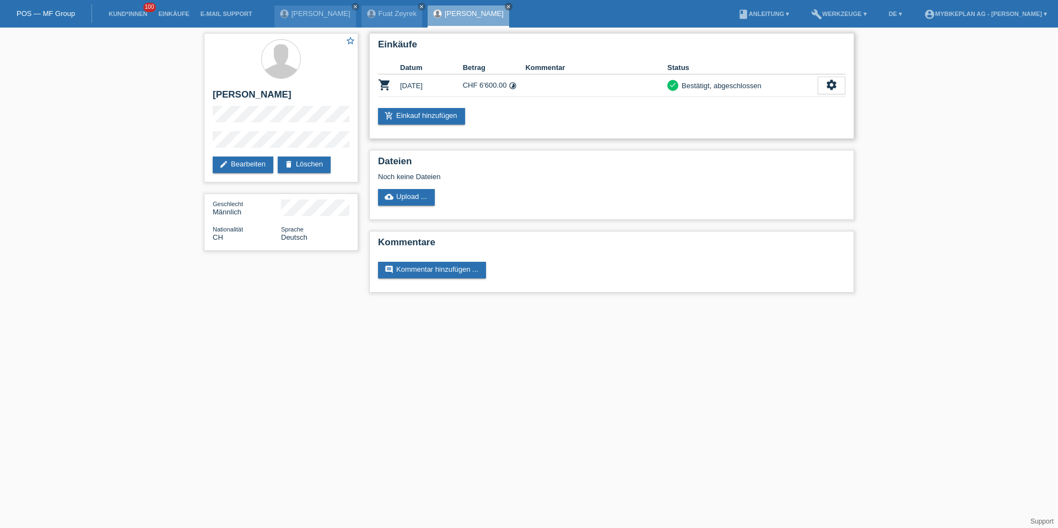
click at [749, 84] on div "Bestätigt, abgeschlossen" at bounding box center [719, 86] width 83 height 12
click at [834, 85] on icon "settings" at bounding box center [831, 85] width 12 height 12
click at [765, 100] on div "fullscreen Anzeigen" at bounding box center [771, 103] width 147 height 17
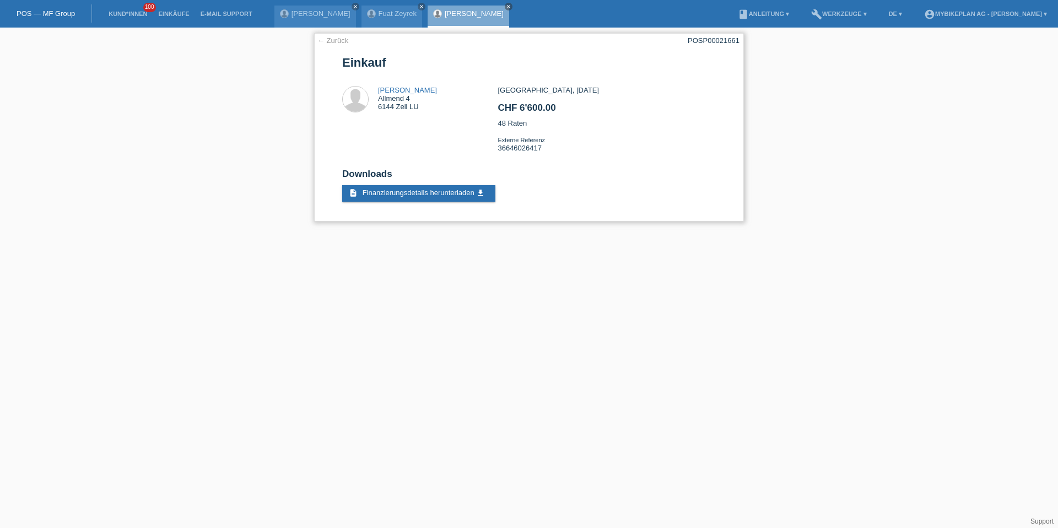
click at [330, 45] on div "← Zurück POSP00021661 Einkauf [PERSON_NAME] Allmend 4 6144 Zell LU CHF 6'600.00…" at bounding box center [529, 127] width 430 height 188
click at [330, 41] on link "← Zurück" at bounding box center [332, 40] width 31 height 8
